Goal: Information Seeking & Learning: Learn about a topic

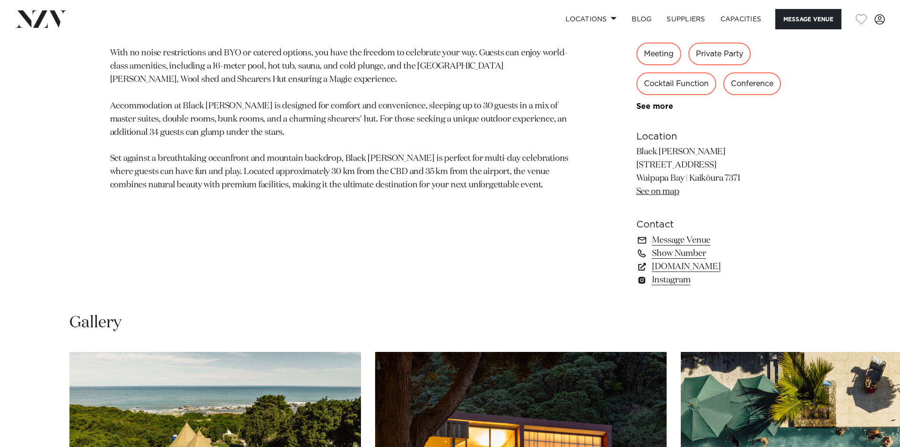
scroll to position [520, 0]
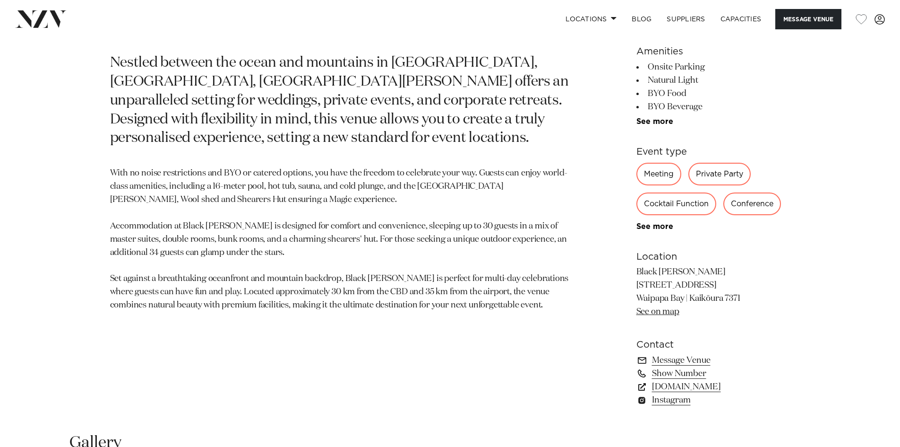
drag, startPoint x: 637, startPoint y: 285, endPoint x: 747, endPoint y: 301, distance: 111.8
click at [747, 301] on p "Black [PERSON_NAME] [STREET_ADDRESS] [GEOGRAPHIC_DATA] | [GEOGRAPHIC_DATA] 7371…" at bounding box center [714, 292] width 154 height 53
copy p "[STREET_ADDRESS]"
click at [661, 311] on link "See on map" at bounding box center [658, 311] width 43 height 9
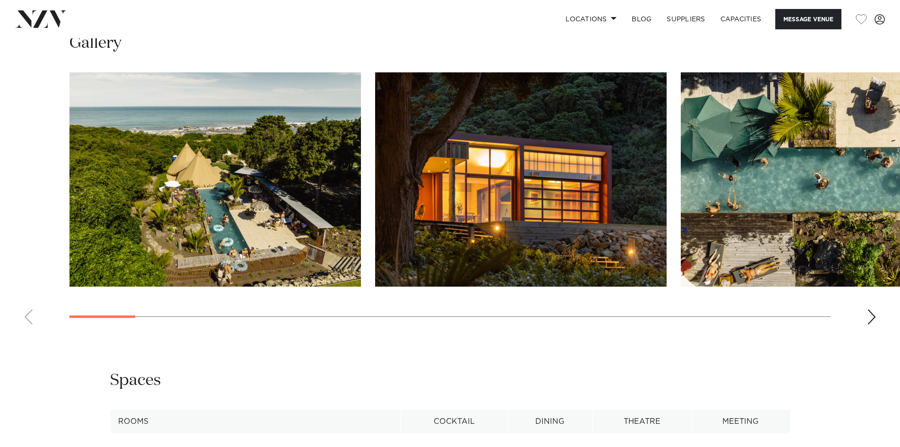
scroll to position [803, 0]
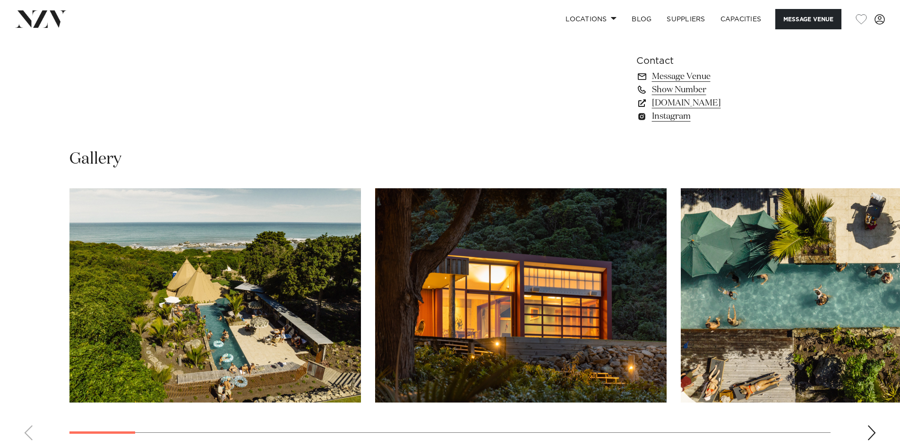
click at [687, 309] on img "3 / 29" at bounding box center [827, 295] width 292 height 214
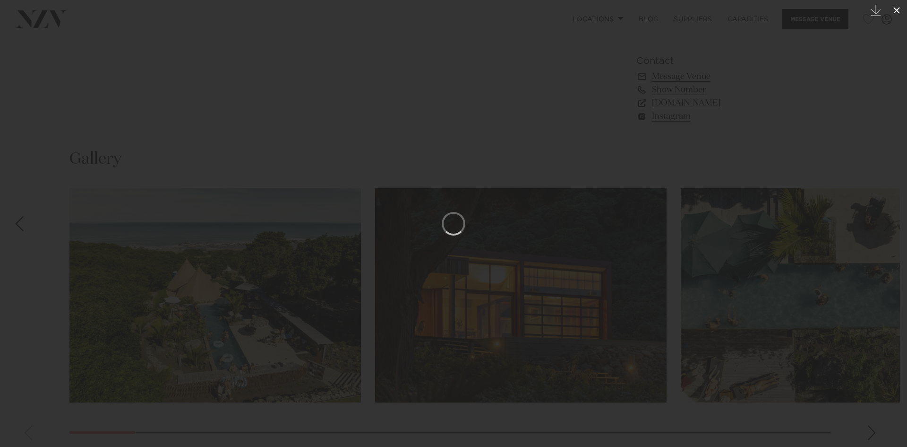
click at [894, 14] on icon at bounding box center [896, 10] width 11 height 11
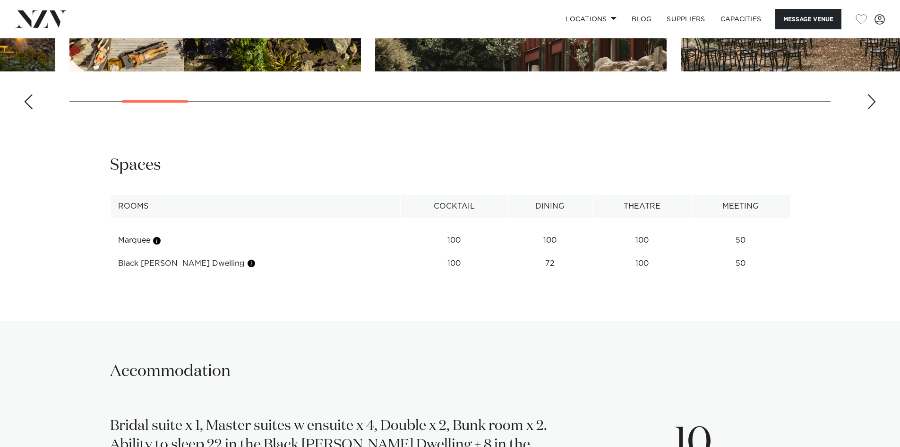
scroll to position [851, 0]
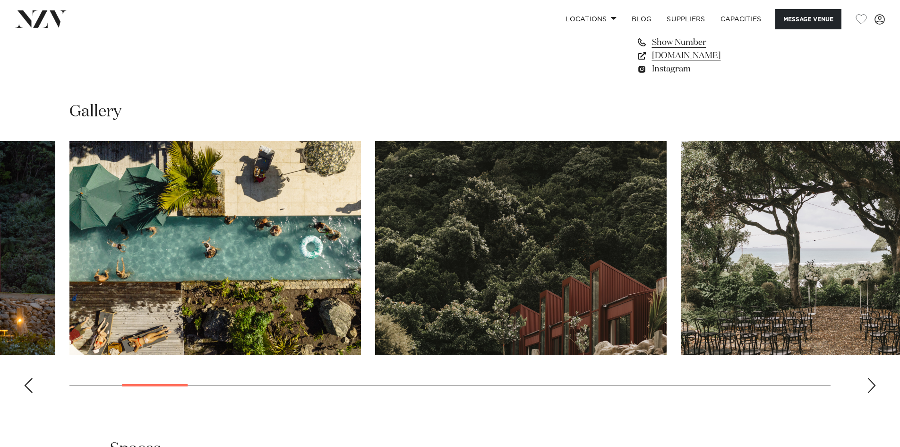
click at [870, 389] on div "Next slide" at bounding box center [871, 385] width 9 height 15
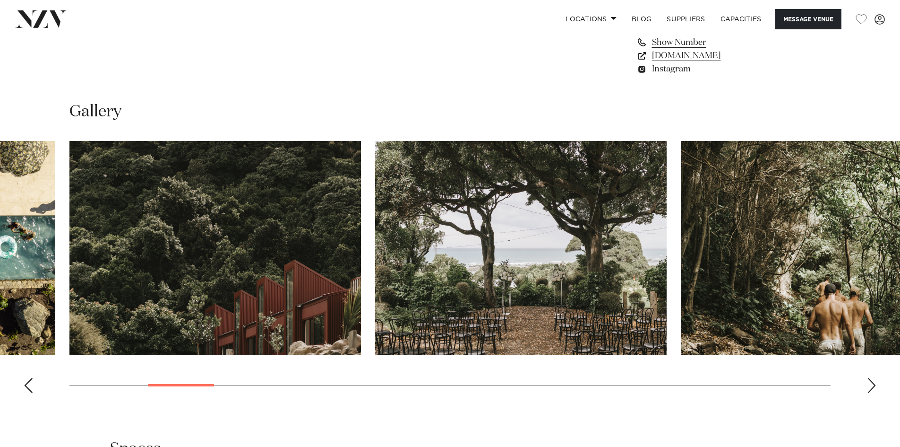
click at [870, 389] on div "Next slide" at bounding box center [871, 385] width 9 height 15
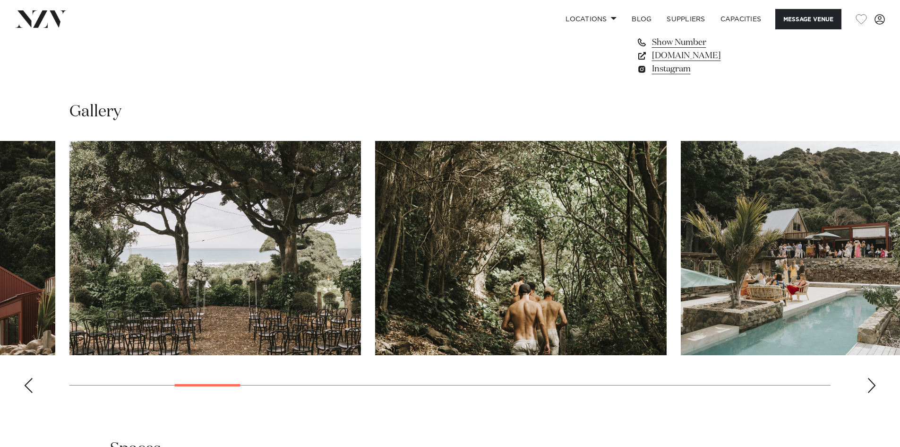
click at [870, 389] on div "Next slide" at bounding box center [871, 385] width 9 height 15
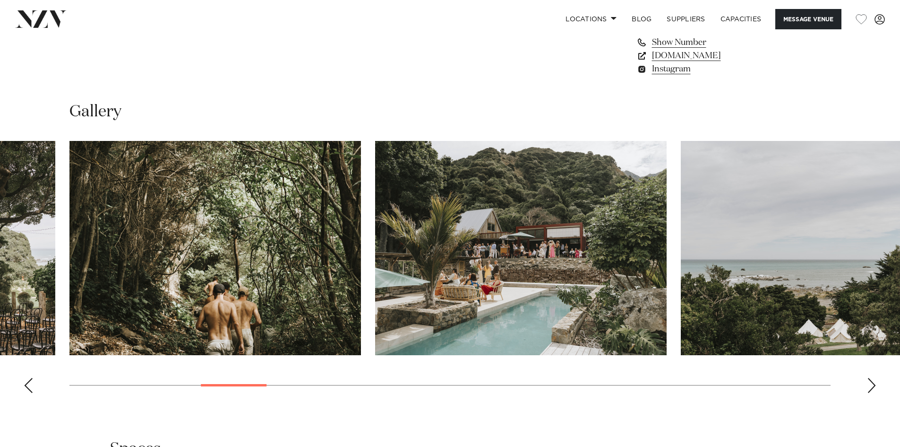
click at [870, 389] on div "Next slide" at bounding box center [871, 385] width 9 height 15
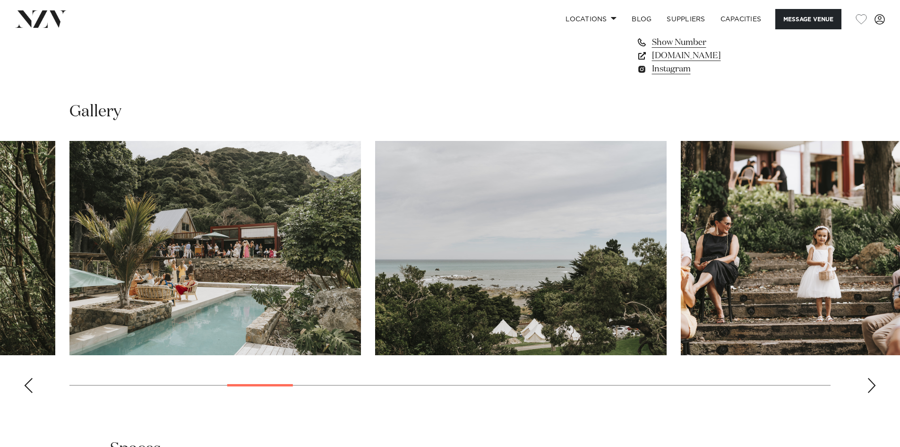
click at [870, 389] on div "Next slide" at bounding box center [871, 385] width 9 height 15
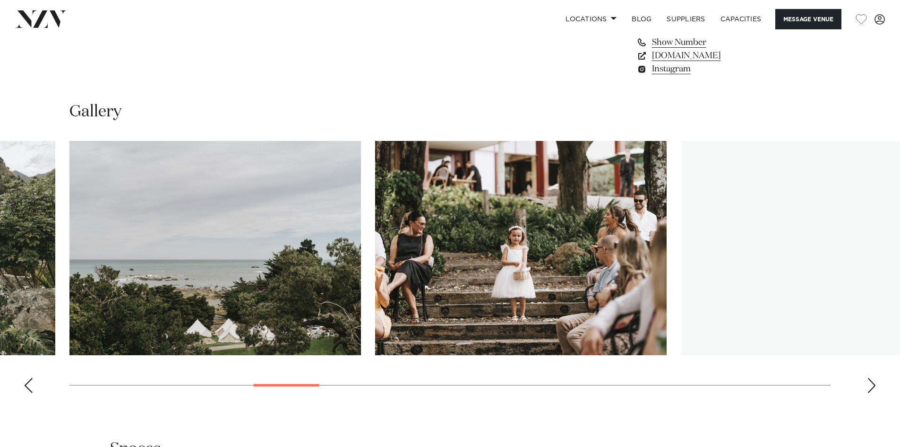
click at [870, 389] on div "Next slide" at bounding box center [871, 385] width 9 height 15
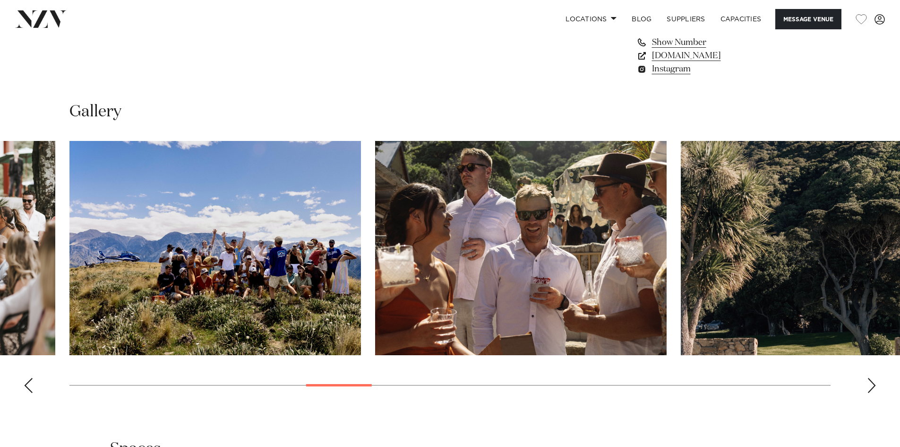
click at [870, 389] on div "Next slide" at bounding box center [871, 385] width 9 height 15
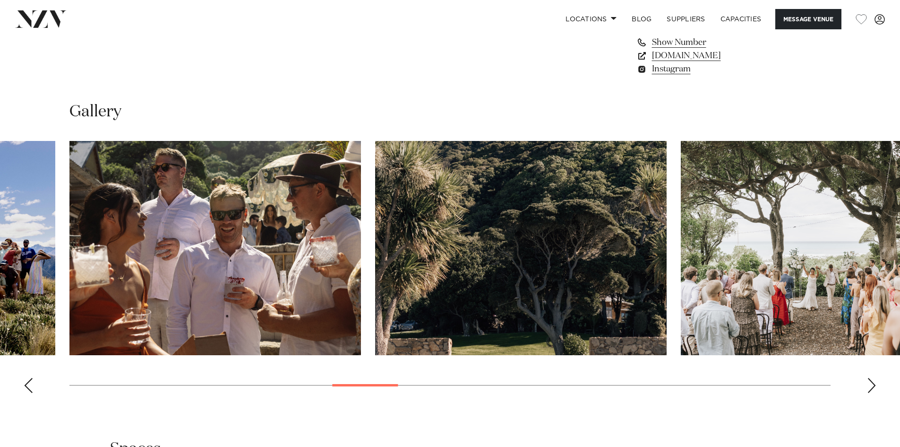
click at [870, 389] on div "Next slide" at bounding box center [871, 385] width 9 height 15
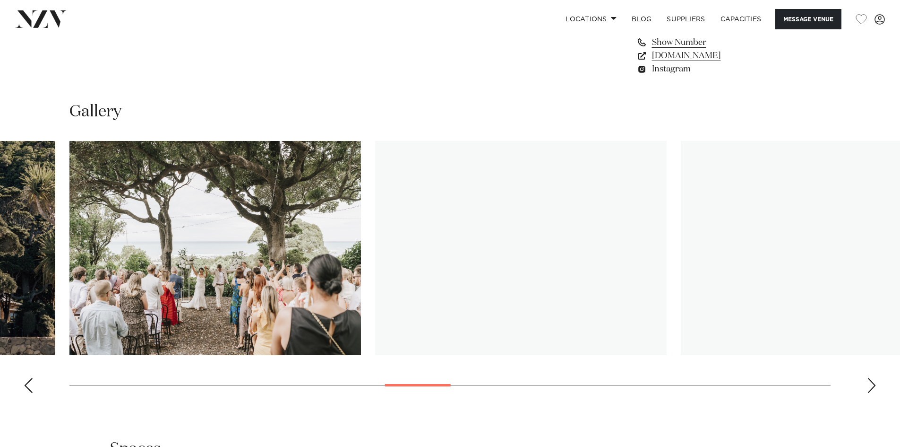
click at [870, 389] on div "Next slide" at bounding box center [871, 385] width 9 height 15
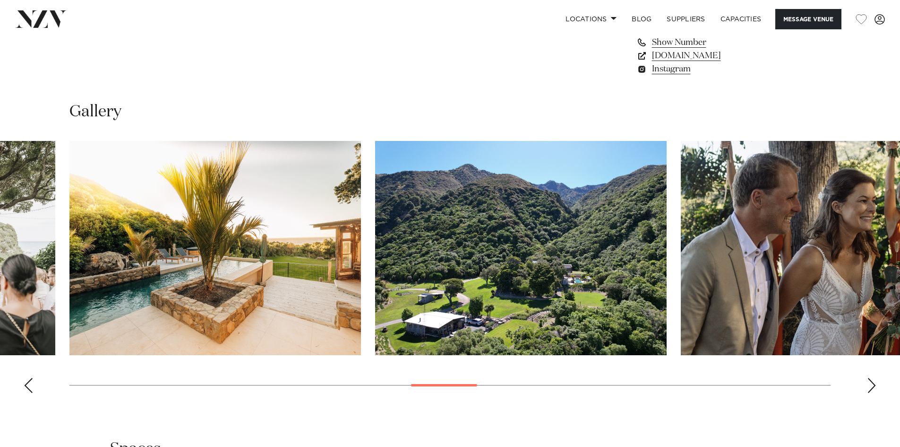
click at [870, 389] on div "Next slide" at bounding box center [871, 385] width 9 height 15
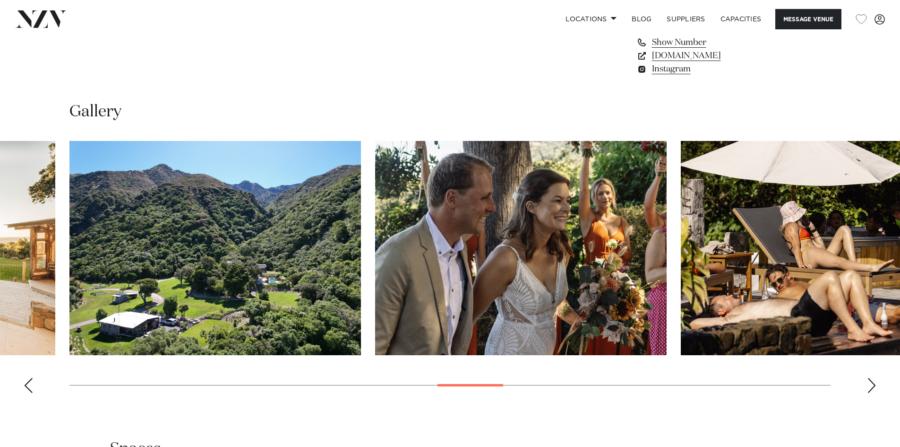
click at [870, 389] on div "Next slide" at bounding box center [871, 385] width 9 height 15
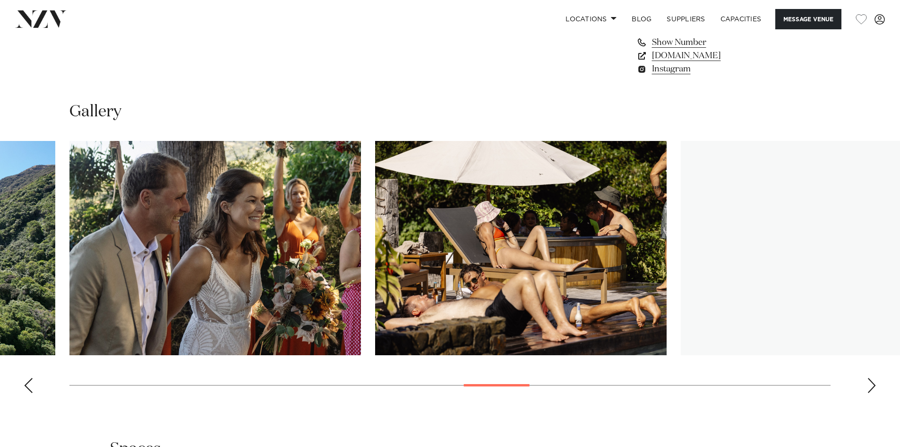
click at [870, 389] on div "Next slide" at bounding box center [871, 385] width 9 height 15
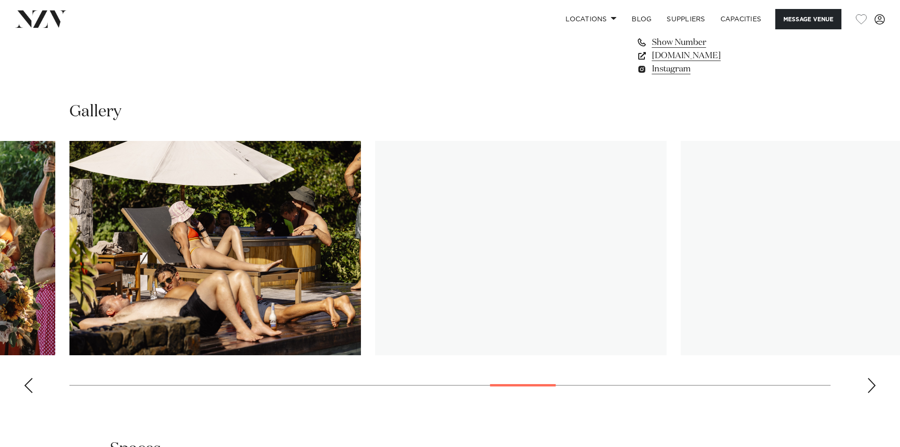
click at [870, 389] on div "Next slide" at bounding box center [871, 385] width 9 height 15
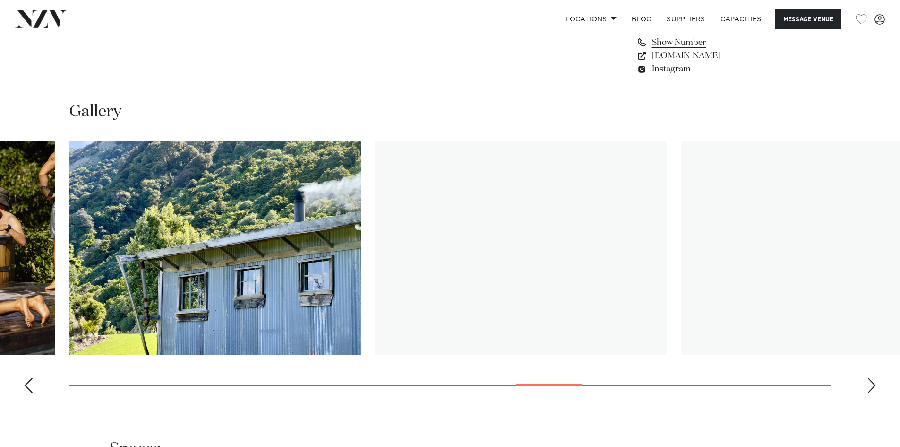
click at [870, 389] on div "Next slide" at bounding box center [871, 385] width 9 height 15
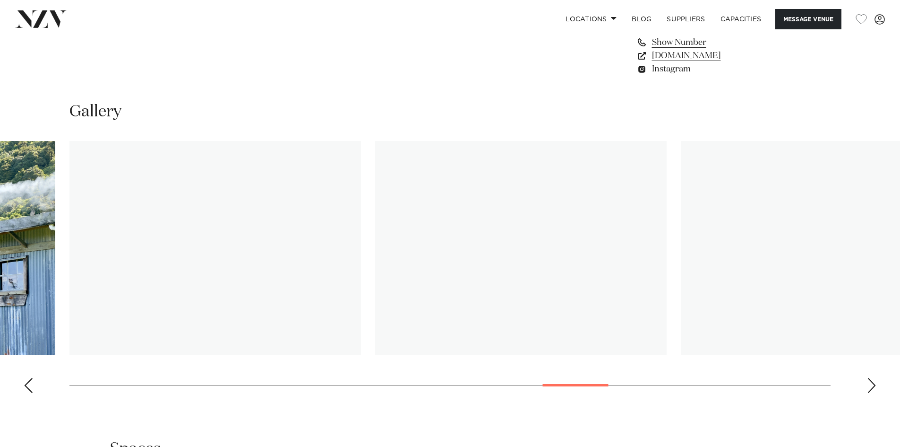
click at [870, 389] on div "Next slide" at bounding box center [871, 385] width 9 height 15
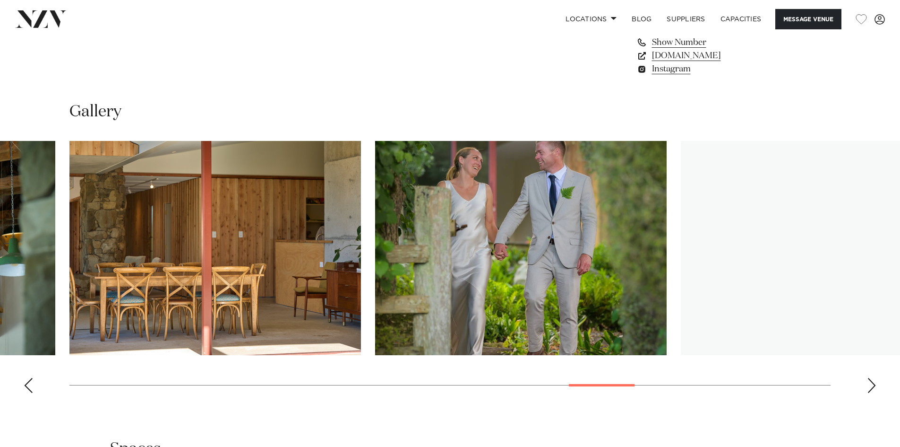
click at [870, 389] on div "Next slide" at bounding box center [871, 385] width 9 height 15
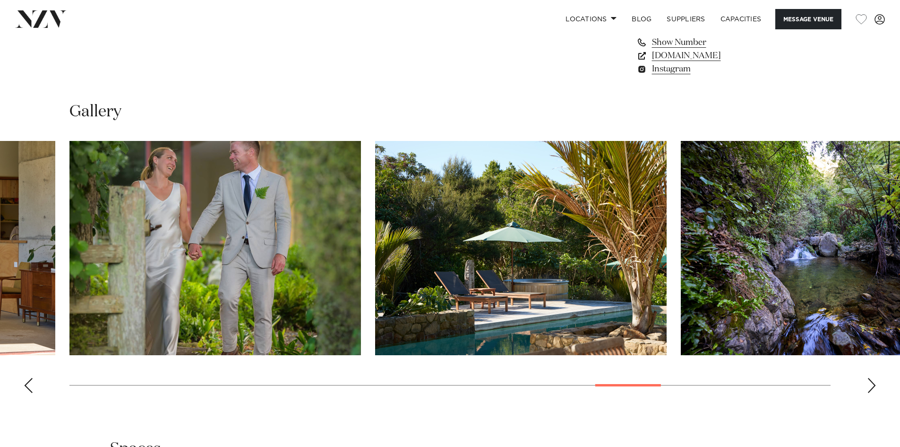
click at [870, 389] on div "Next slide" at bounding box center [871, 385] width 9 height 15
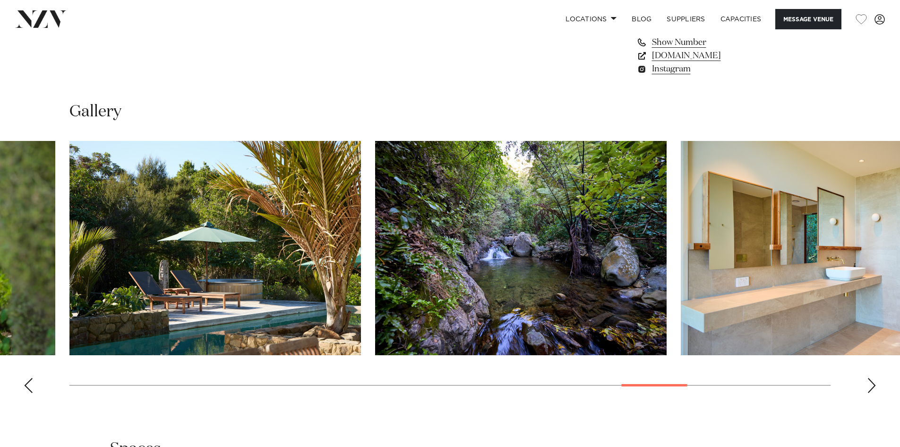
click at [870, 389] on div "Next slide" at bounding box center [871, 385] width 9 height 15
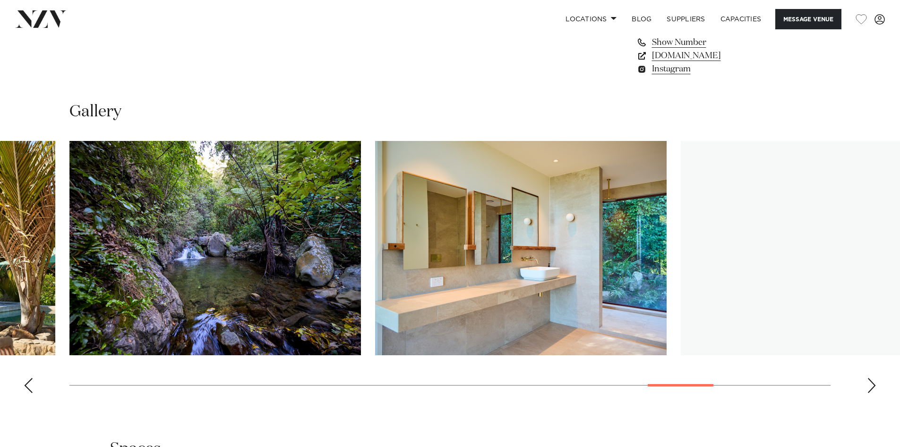
click at [870, 389] on div "Next slide" at bounding box center [871, 385] width 9 height 15
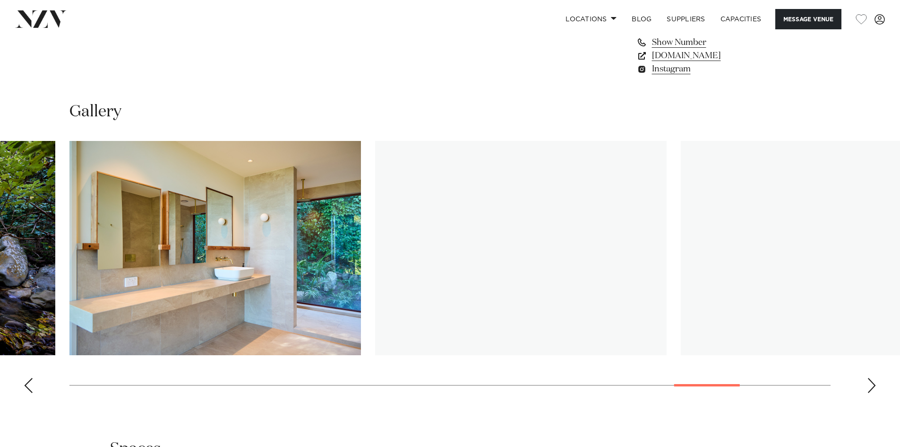
click at [870, 389] on div "Next slide" at bounding box center [871, 385] width 9 height 15
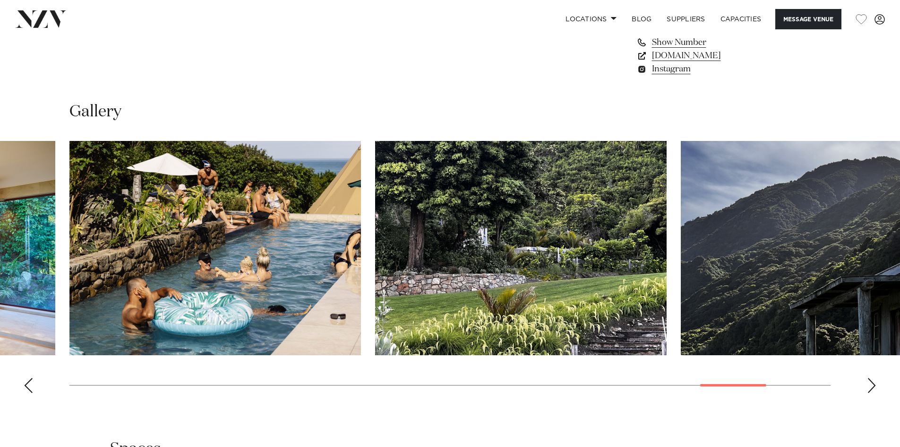
click at [870, 389] on div "Next slide" at bounding box center [871, 385] width 9 height 15
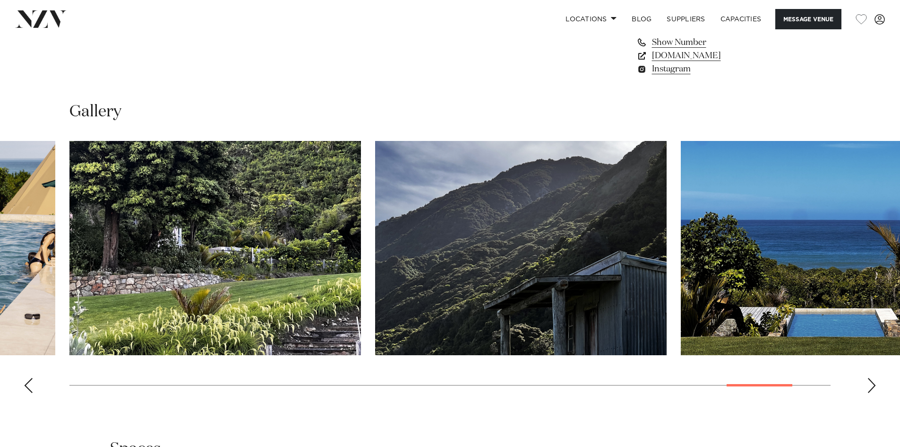
click at [870, 389] on div "Next slide" at bounding box center [871, 385] width 9 height 15
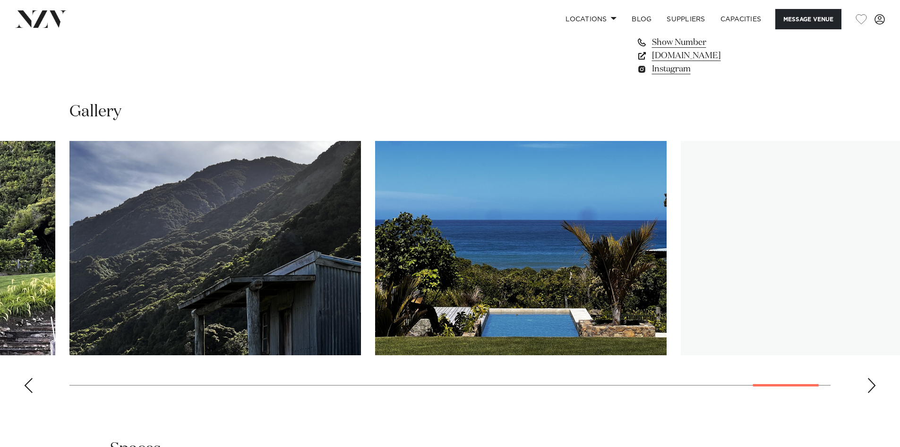
click at [870, 389] on div "Next slide" at bounding box center [871, 385] width 9 height 15
click at [870, 389] on swiper-container at bounding box center [450, 270] width 900 height 259
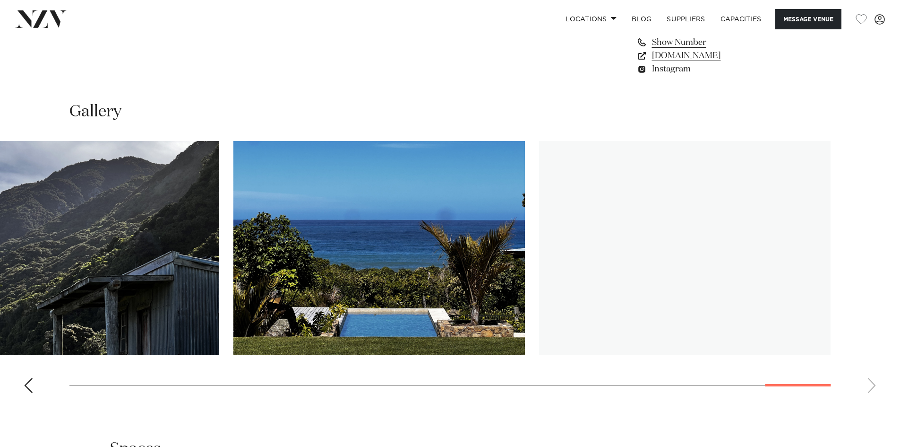
click at [870, 389] on swiper-container at bounding box center [450, 270] width 900 height 259
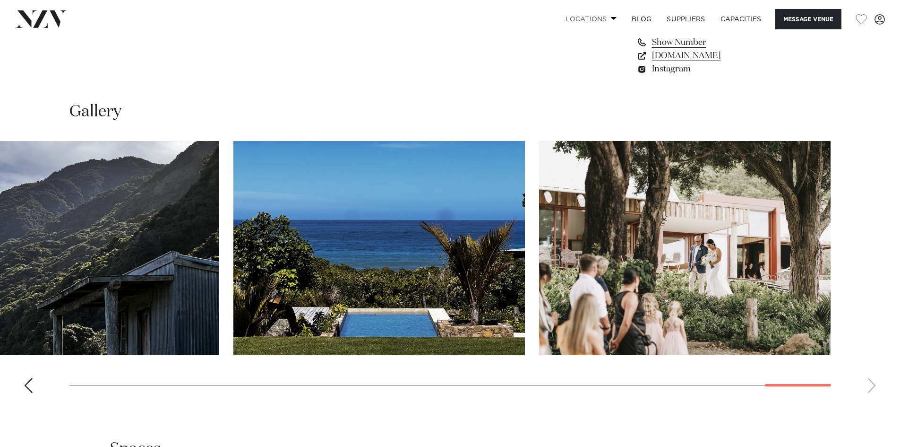
click at [607, 16] on link "Locations" at bounding box center [591, 19] width 66 height 20
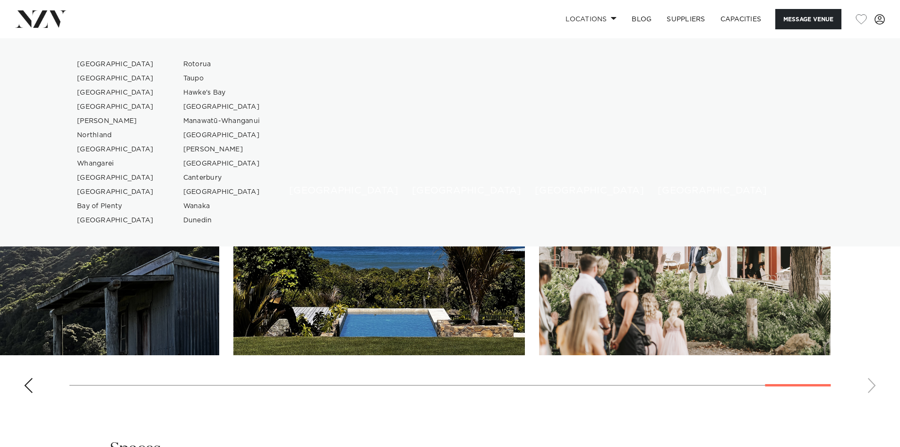
click at [367, 20] on div "Locations [GEOGRAPHIC_DATA] [GEOGRAPHIC_DATA] [GEOGRAPHIC_DATA] [GEOGRAPHIC_DAT…" at bounding box center [580, 19] width 610 height 20
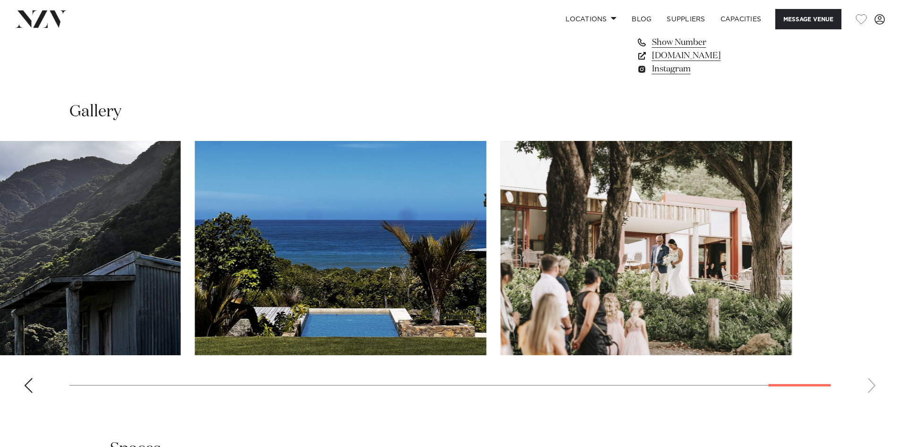
click at [687, 371] on swiper-container at bounding box center [450, 270] width 900 height 259
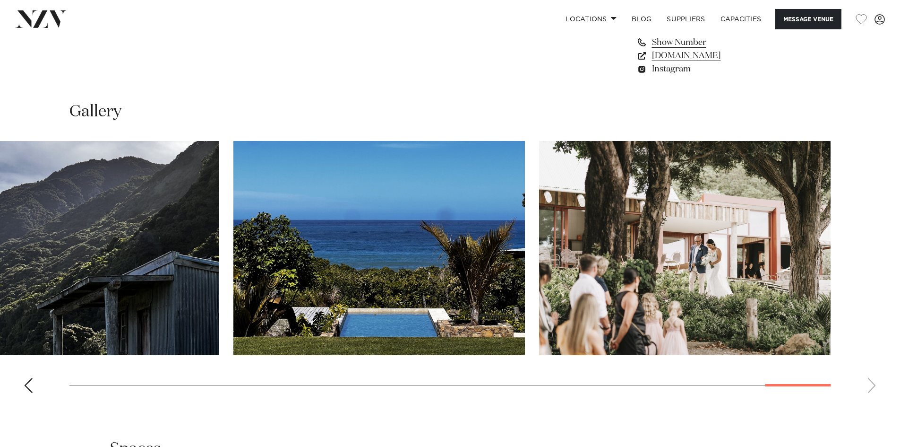
click at [26, 378] on div "Previous slide" at bounding box center [28, 385] width 9 height 15
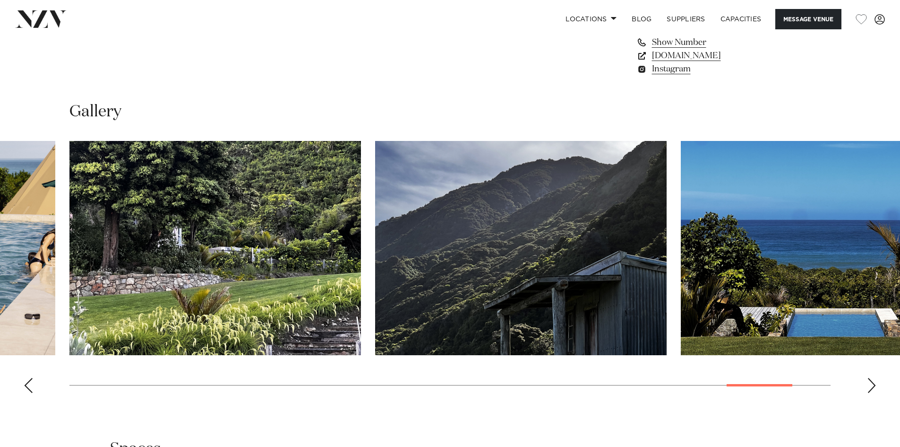
click at [26, 378] on div "Previous slide" at bounding box center [28, 385] width 9 height 15
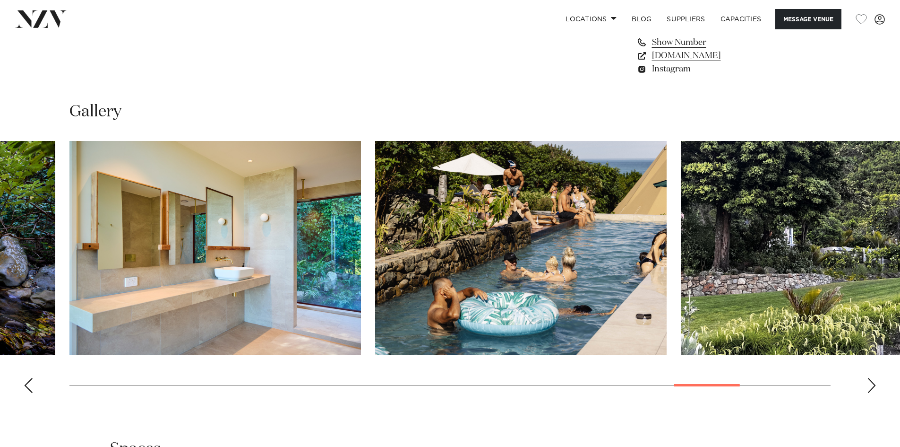
click at [26, 378] on div "Previous slide" at bounding box center [28, 385] width 9 height 15
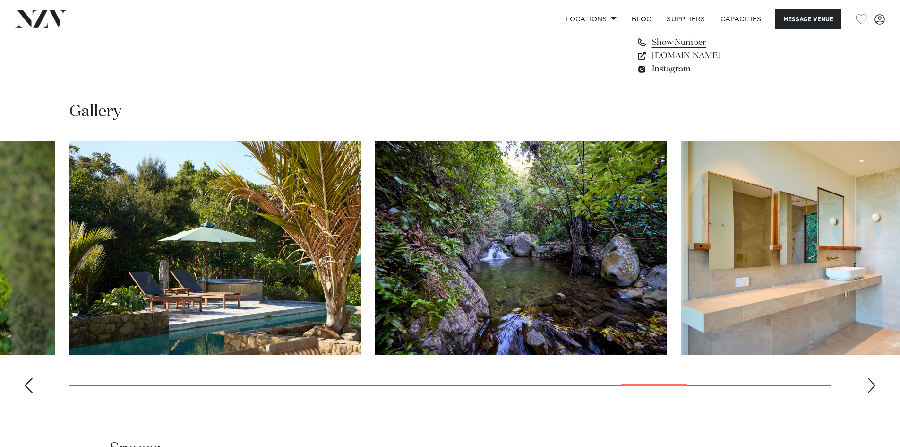
click at [26, 378] on div "Previous slide" at bounding box center [28, 385] width 9 height 15
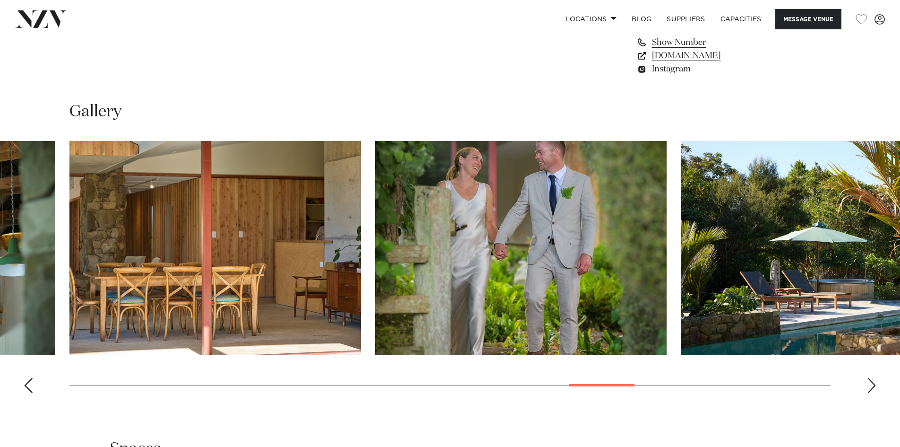
click at [26, 378] on div "Previous slide" at bounding box center [28, 385] width 9 height 15
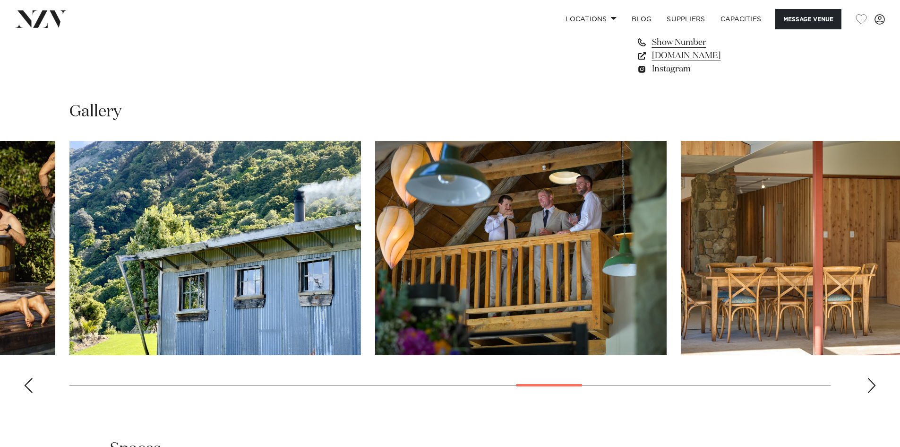
click at [26, 378] on div "Previous slide" at bounding box center [28, 385] width 9 height 15
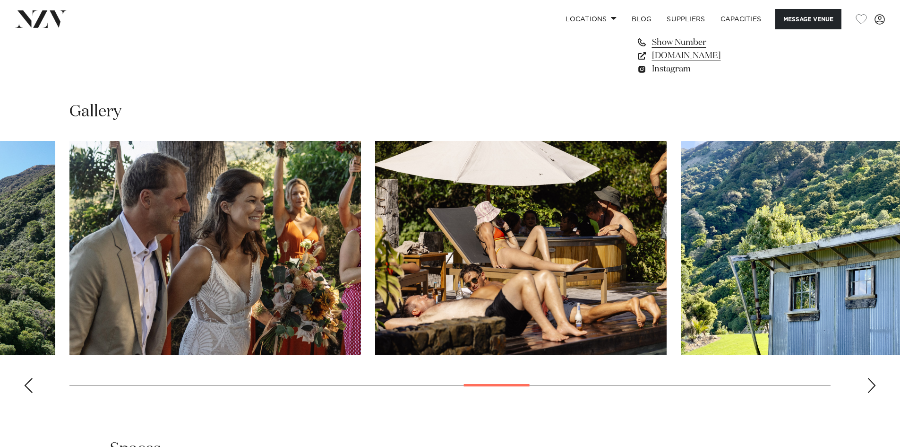
click at [26, 378] on div "Previous slide" at bounding box center [28, 385] width 9 height 15
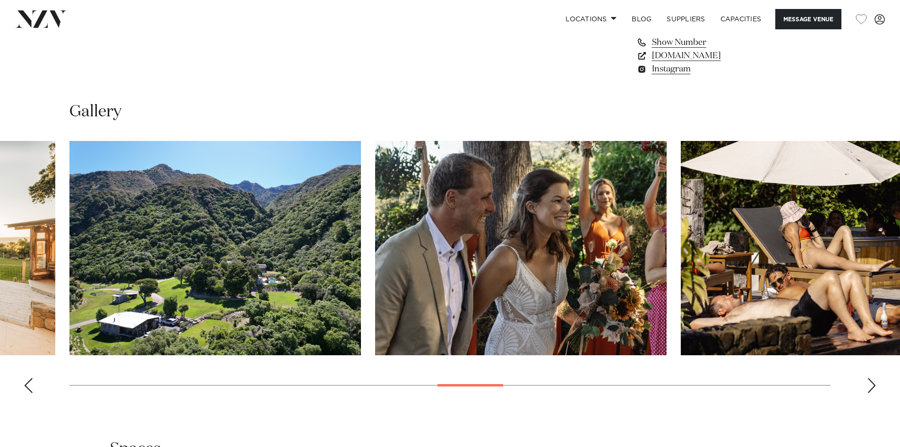
click at [26, 378] on div "Previous slide" at bounding box center [28, 385] width 9 height 15
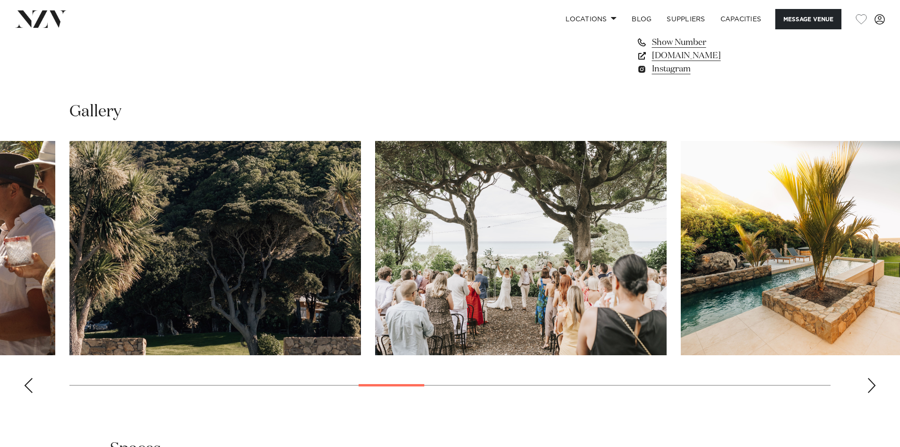
click at [26, 378] on div "Previous slide" at bounding box center [28, 385] width 9 height 15
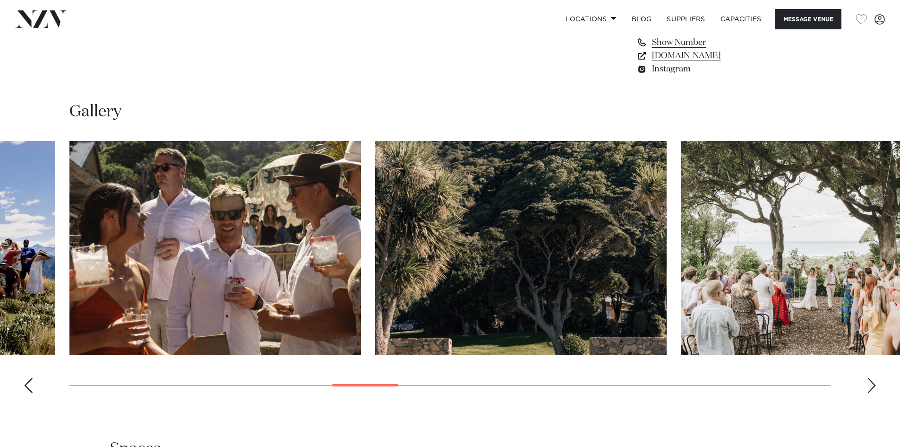
click at [26, 378] on div "Previous slide" at bounding box center [28, 385] width 9 height 15
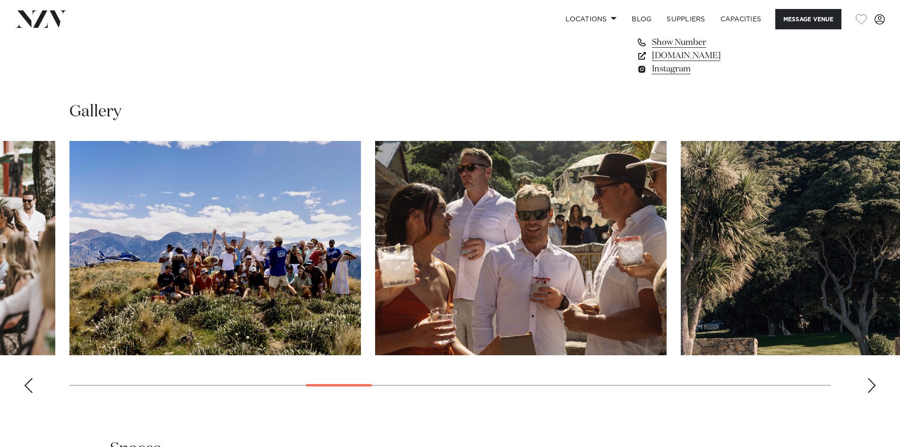
click at [26, 378] on div "Previous slide" at bounding box center [28, 385] width 9 height 15
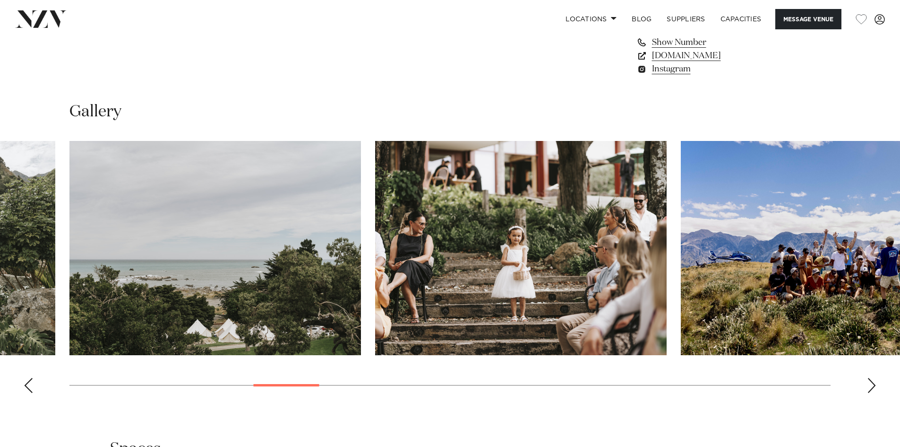
click at [26, 378] on div "Previous slide" at bounding box center [28, 385] width 9 height 15
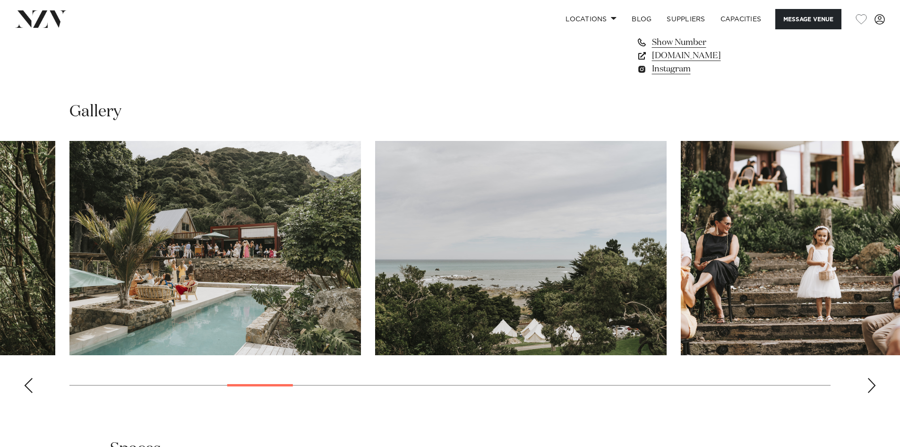
click at [26, 378] on div "Previous slide" at bounding box center [28, 385] width 9 height 15
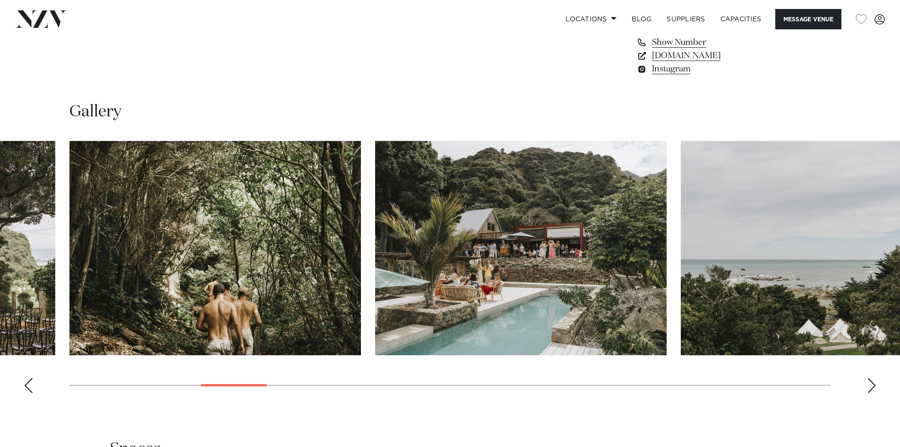
click at [26, 378] on div "Previous slide" at bounding box center [28, 385] width 9 height 15
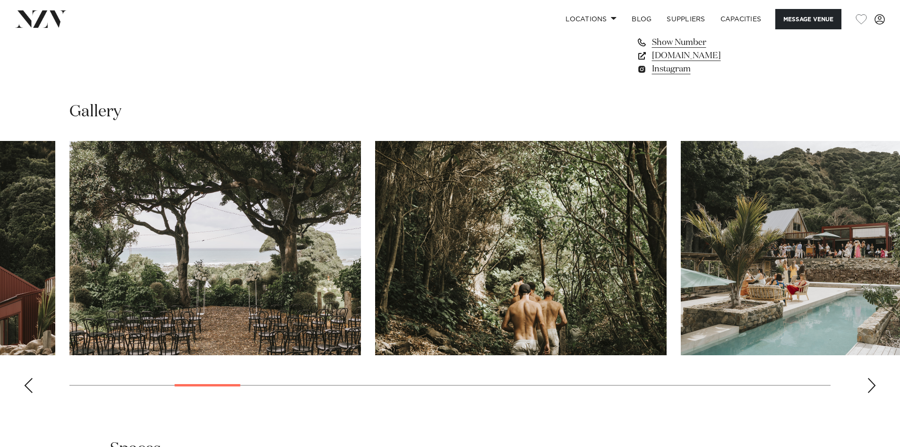
click at [864, 391] on swiper-container at bounding box center [450, 270] width 900 height 259
click at [867, 389] on div "Next slide" at bounding box center [871, 385] width 9 height 15
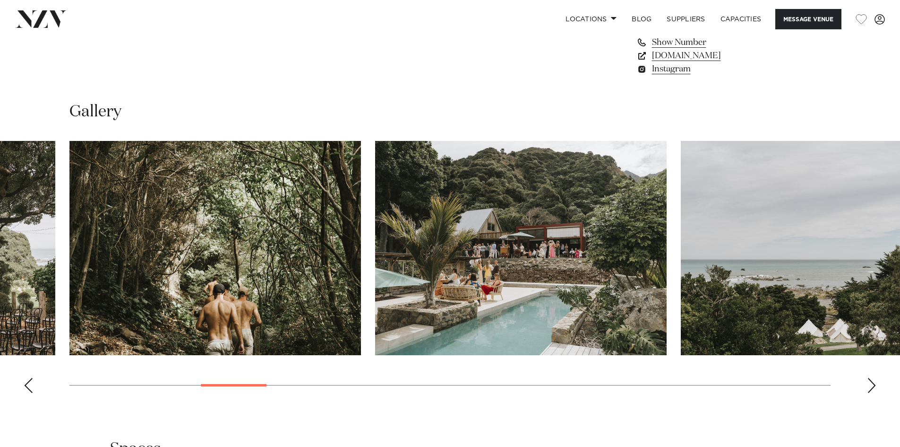
click at [870, 388] on div "Next slide" at bounding box center [871, 385] width 9 height 15
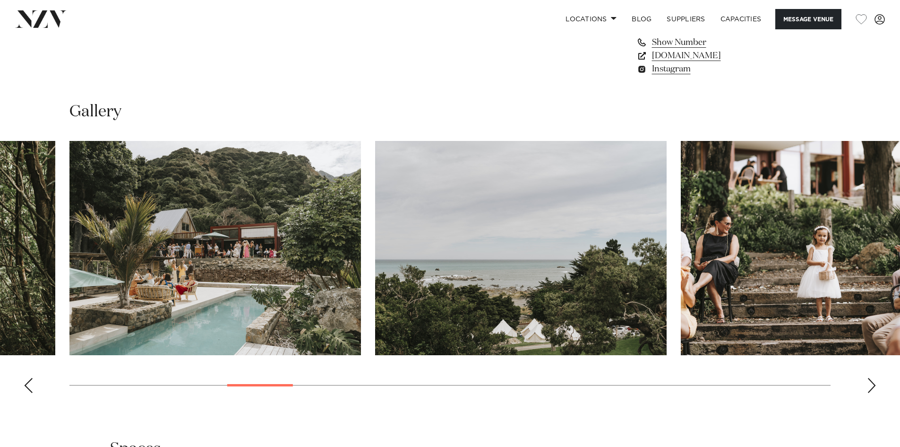
click at [870, 388] on div "Next slide" at bounding box center [871, 385] width 9 height 15
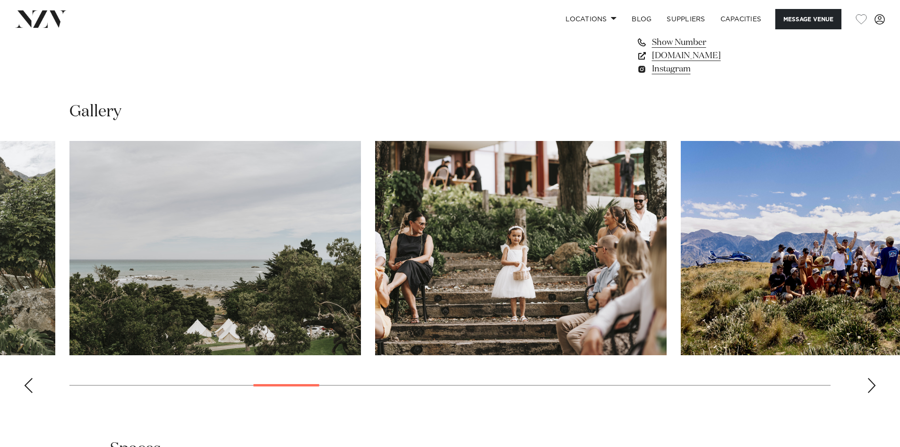
click at [870, 388] on div "Next slide" at bounding box center [871, 385] width 9 height 15
